Goal: Task Accomplishment & Management: Use online tool/utility

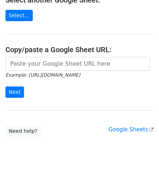
scroll to position [95, 0]
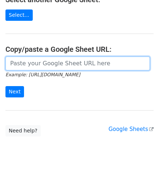
click at [31, 63] on input "url" at bounding box center [77, 63] width 145 height 14
paste input "https://docs.google.com/spreadsheets/d/1vbOoCaUBUKJ04inVy4wKy8UlMtJ5BzeNUbyxaOO…"
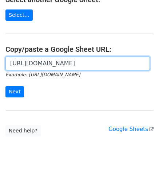
scroll to position [0, 162]
type input "https://docs.google.com/spreadsheets/d/1vbOoCaUBUKJ04inVy4wKy8UlMtJ5BzeNUbyxaOO…"
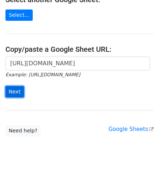
click at [13, 90] on input "Next" at bounding box center [14, 91] width 19 height 11
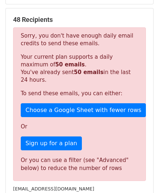
scroll to position [237, 0]
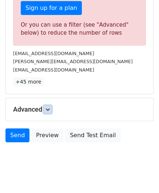
click at [50, 108] on icon at bounding box center [48, 109] width 4 height 4
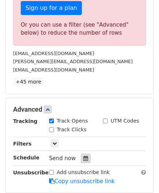
click at [83, 157] on icon at bounding box center [85, 158] width 5 height 5
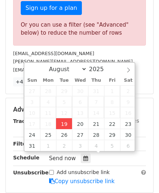
type input "[DATE] 12:00"
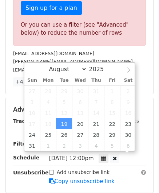
scroll to position [0, 0]
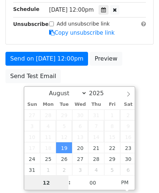
paste input "3"
type input "3"
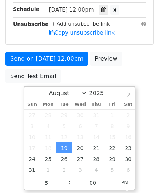
type input "[DATE] 15:00"
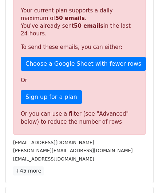
scroll to position [334, 0]
